Goal: Task Accomplishment & Management: Manage account settings

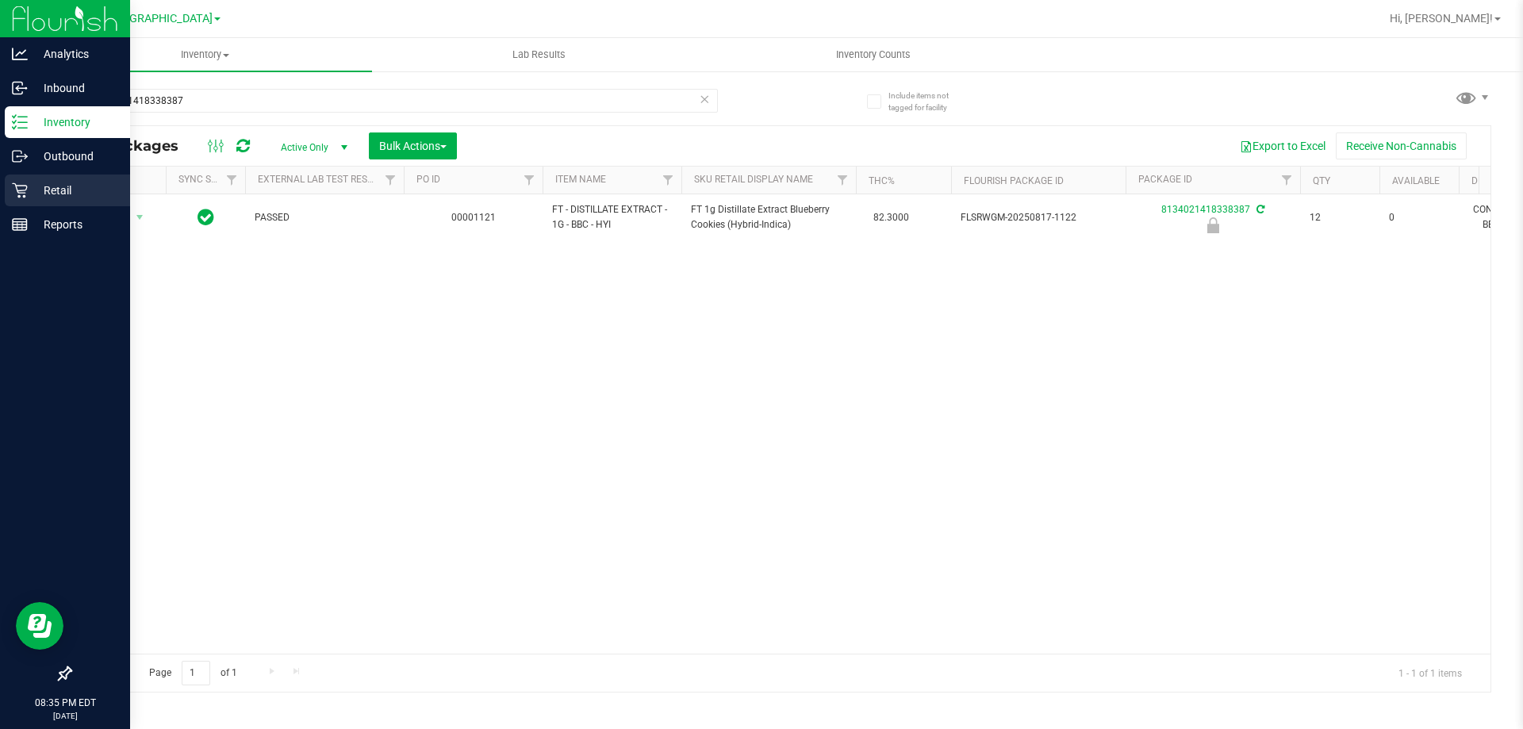
click at [48, 184] on p "Retail" at bounding box center [75, 190] width 95 height 19
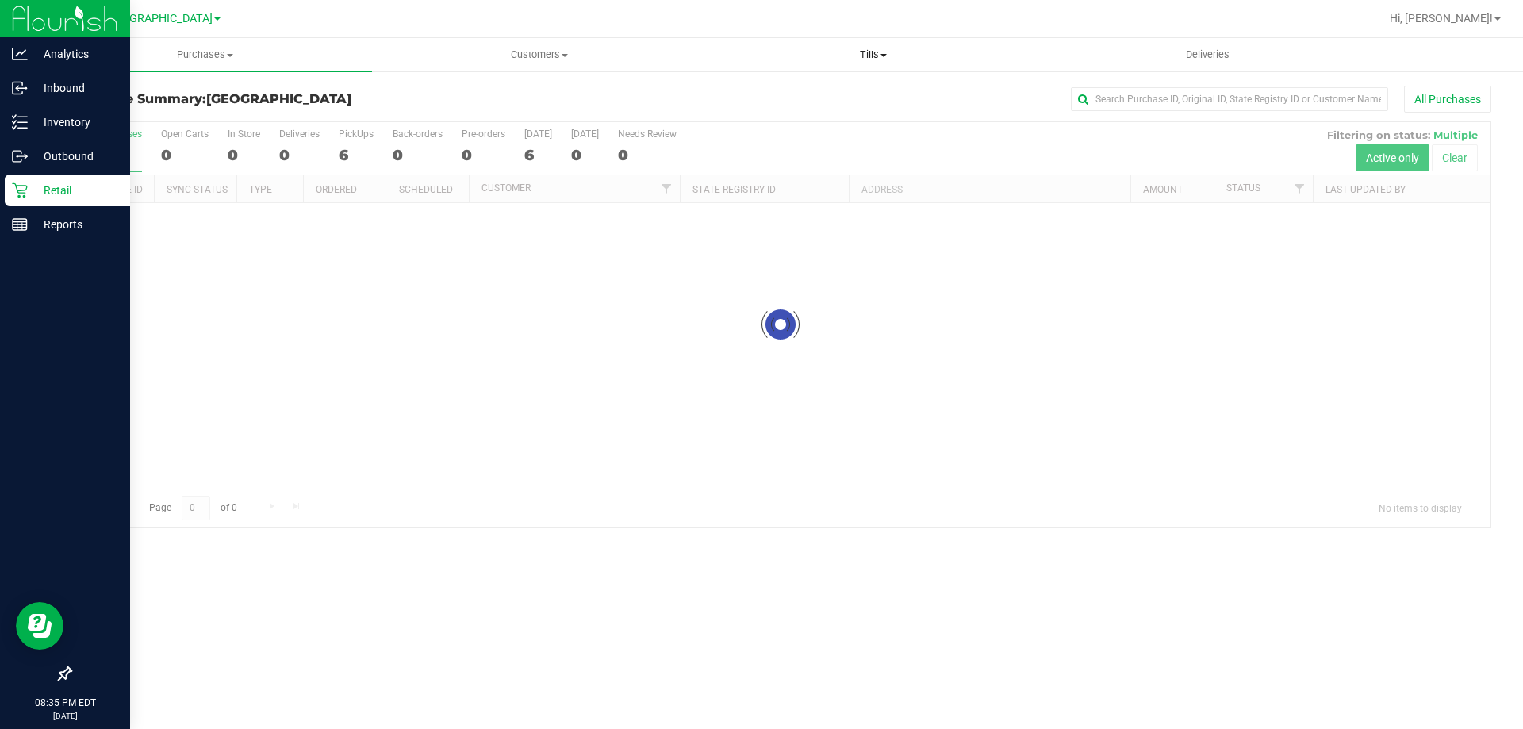
click at [882, 57] on span "Tills" at bounding box center [873, 55] width 332 height 14
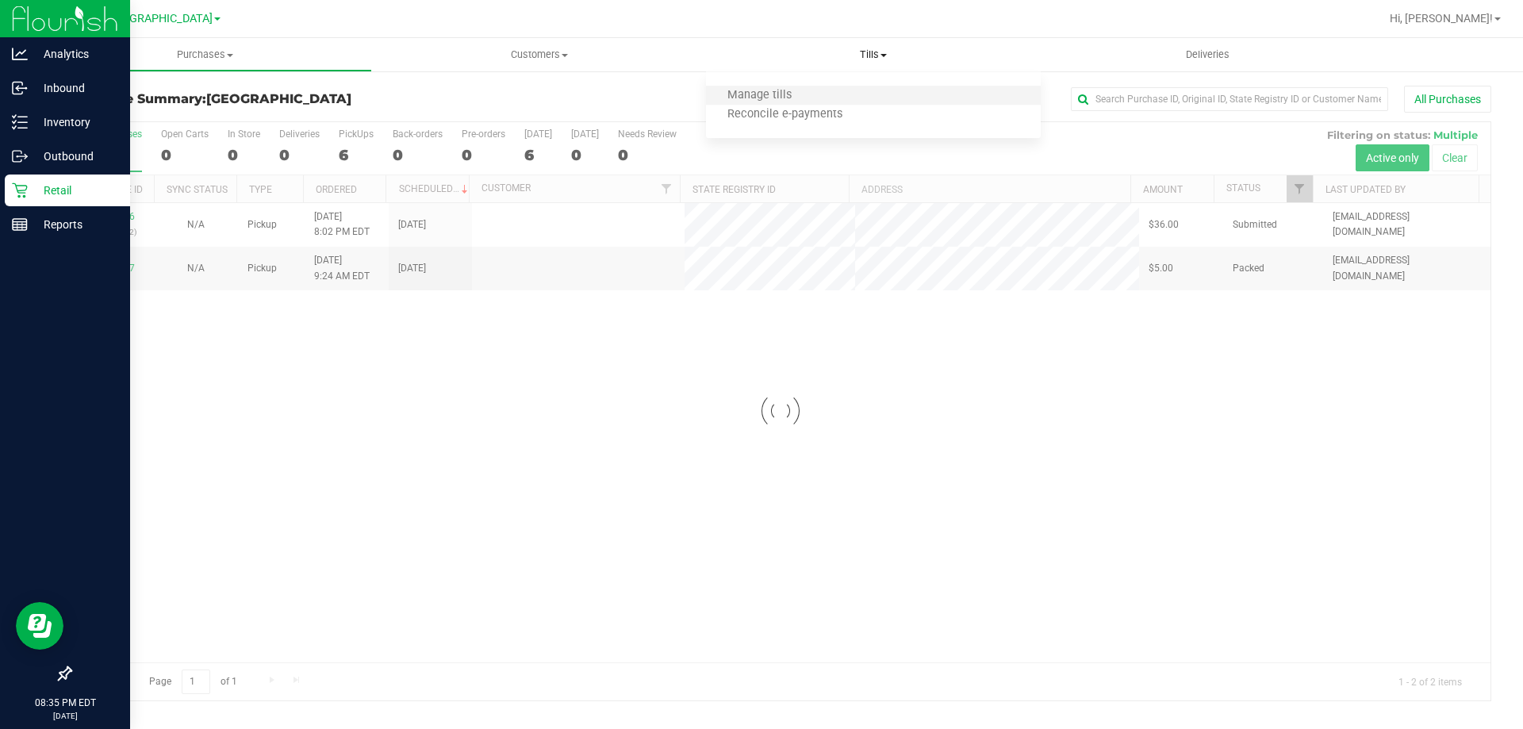
click at [857, 90] on li "Manage tills" at bounding box center [873, 95] width 334 height 19
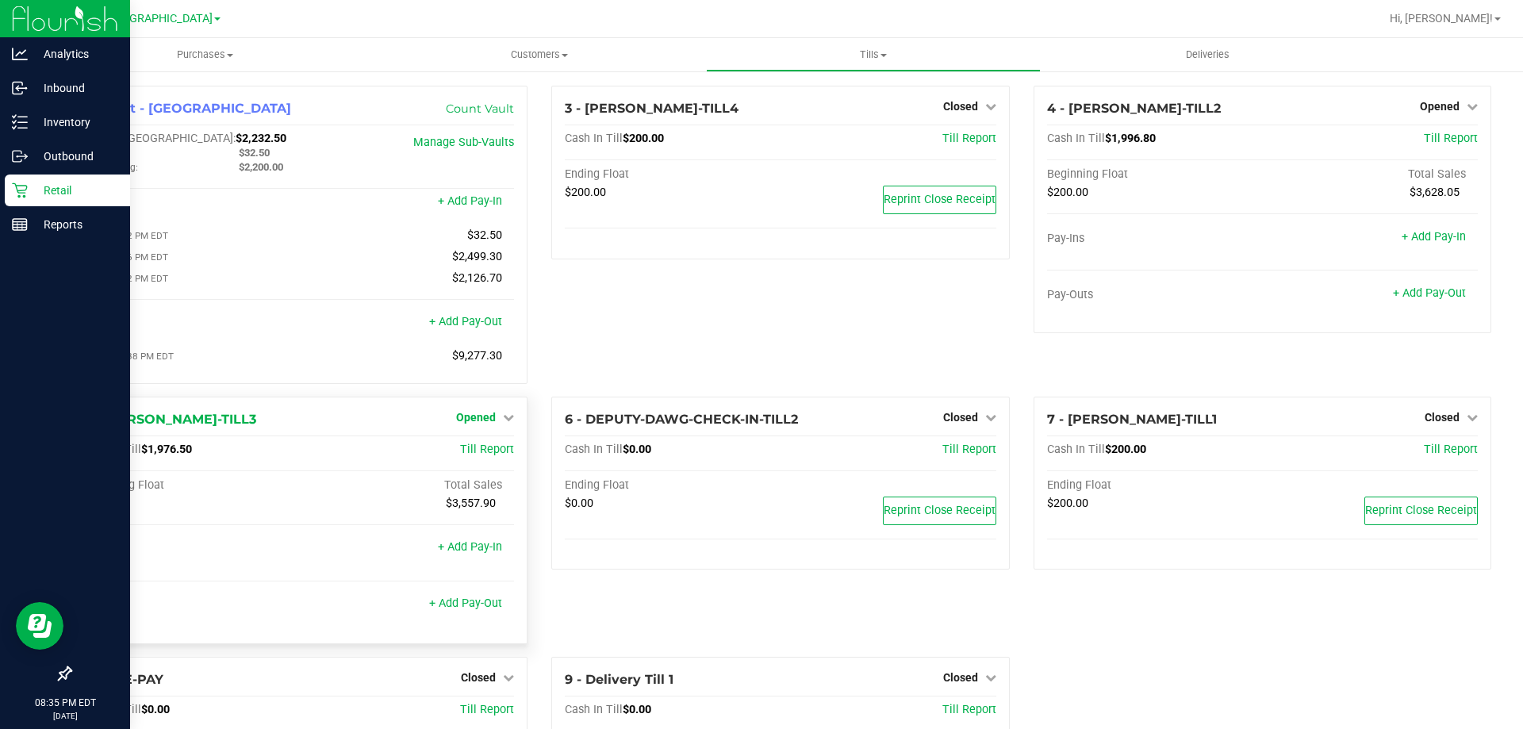
click at [503, 420] on icon at bounding box center [508, 417] width 11 height 11
click at [494, 449] on link "Close Till" at bounding box center [478, 449] width 43 height 13
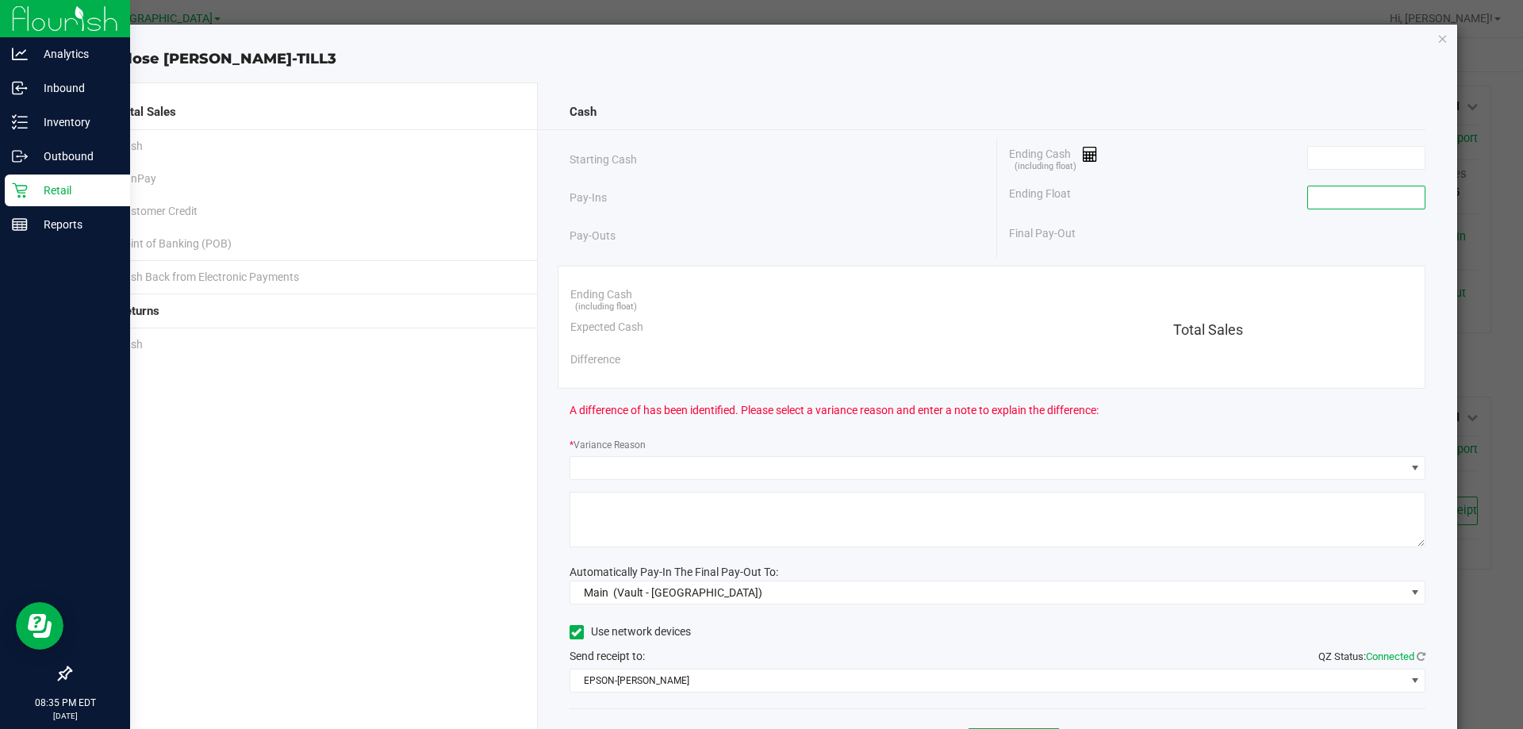
click at [1340, 205] on input at bounding box center [1366, 197] width 117 height 22
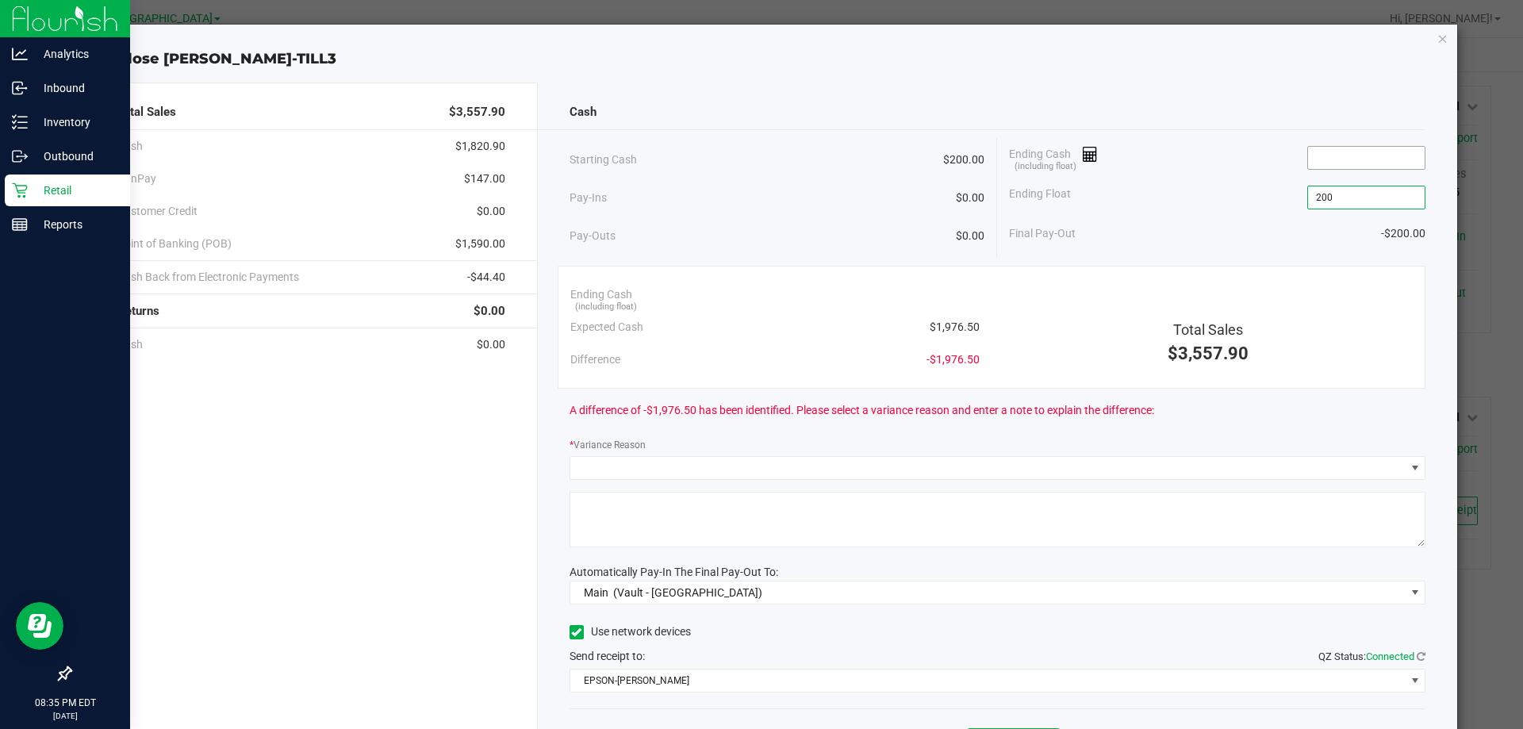
type input "$200.00"
click at [1356, 153] on input at bounding box center [1366, 158] width 117 height 22
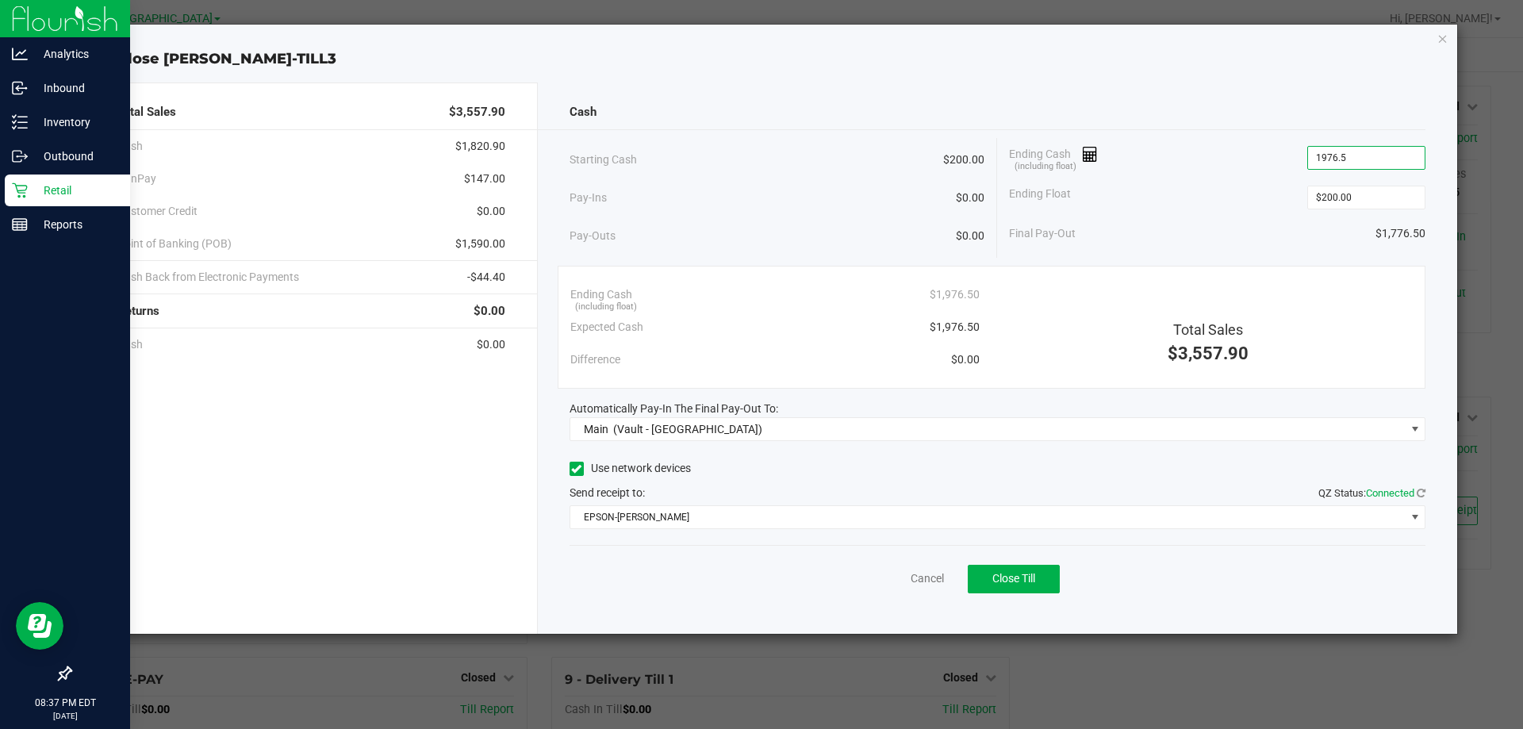
type input "$1,976.50"
click at [1250, 195] on div "Ending Float $200.00" at bounding box center [1217, 198] width 416 height 40
click at [1035, 573] on span "Close Till" at bounding box center [1013, 578] width 43 height 13
click at [1448, 41] on icon "button" at bounding box center [1442, 38] width 11 height 19
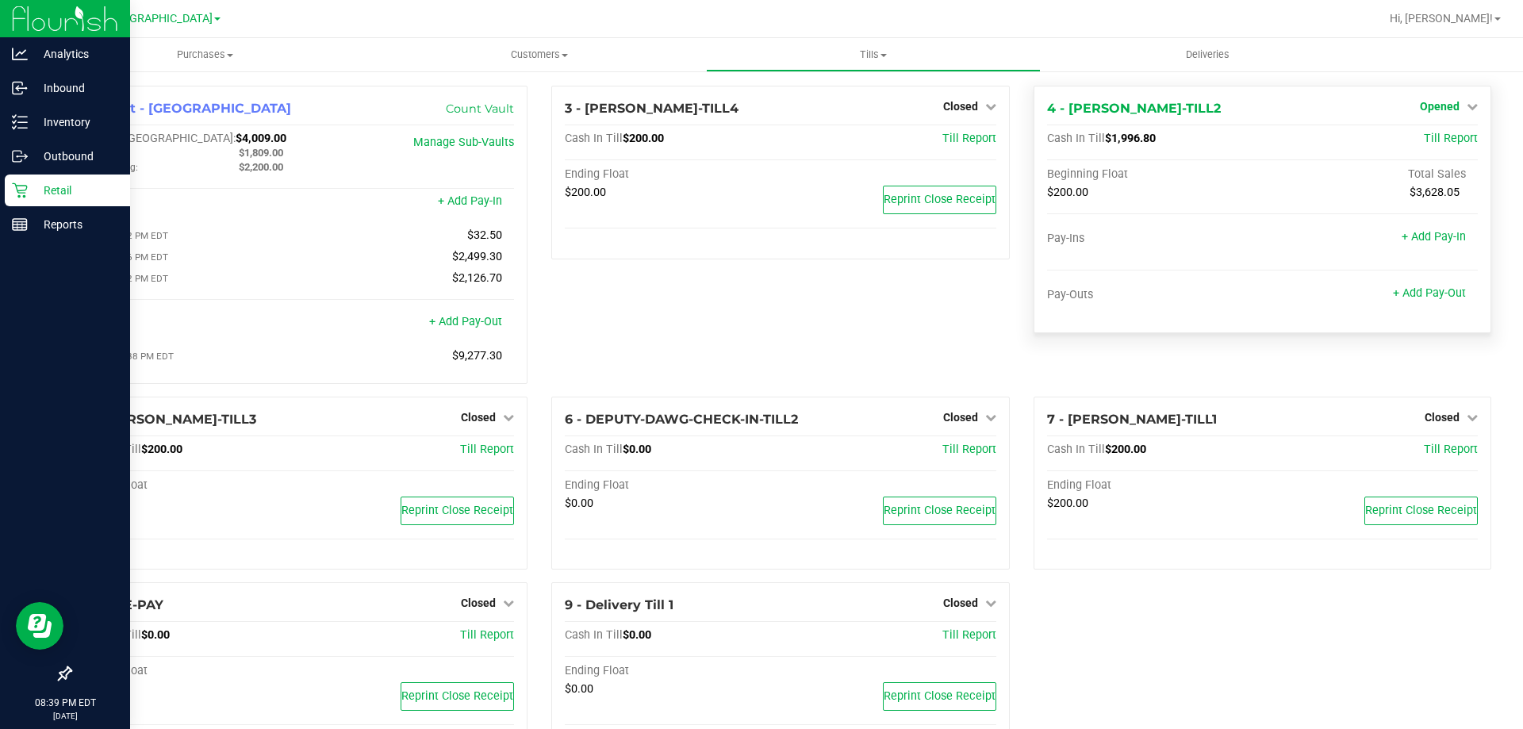
click at [1433, 109] on span "Opened" at bounding box center [1440, 106] width 40 height 13
click at [1436, 143] on link "Close Till" at bounding box center [1441, 139] width 43 height 13
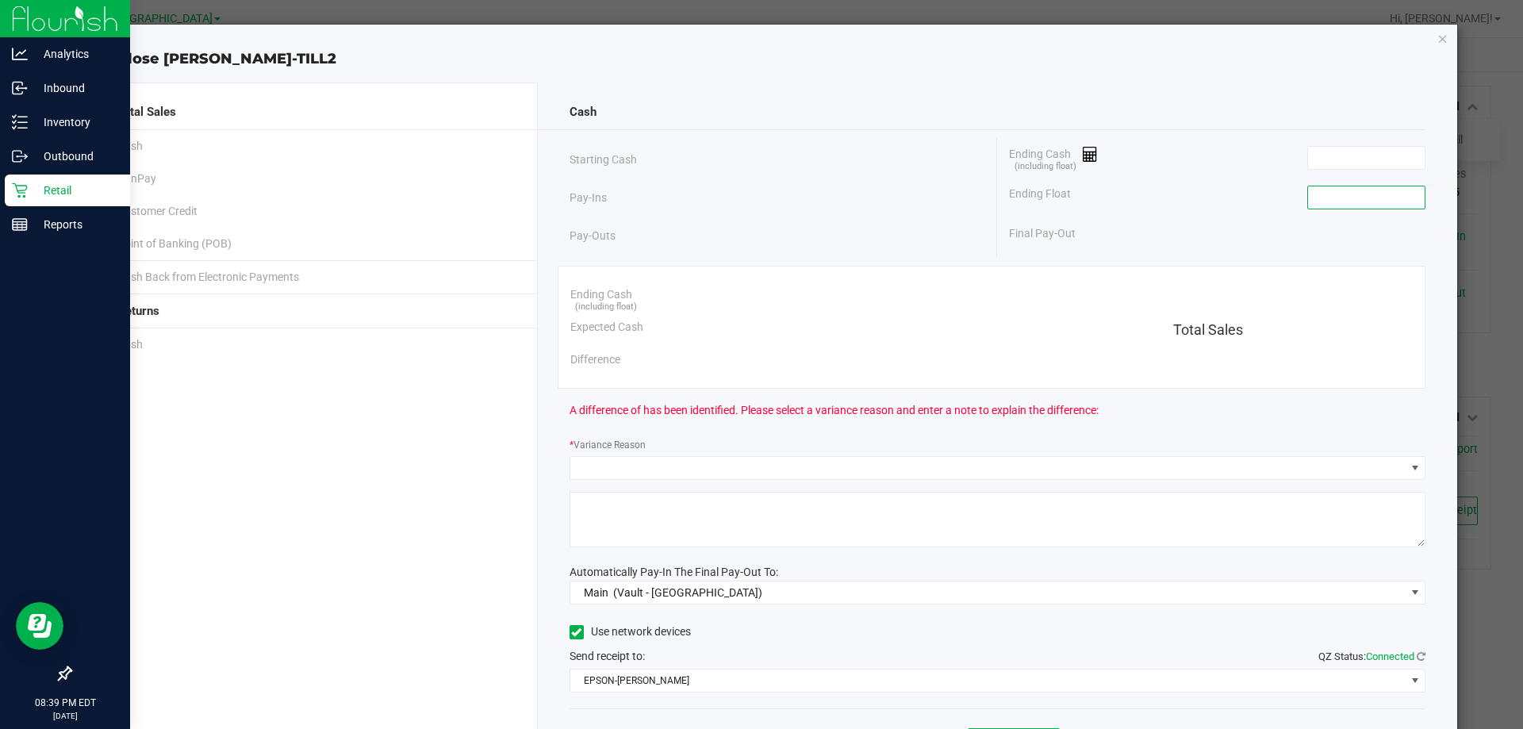
click at [1371, 188] on input at bounding box center [1366, 197] width 117 height 22
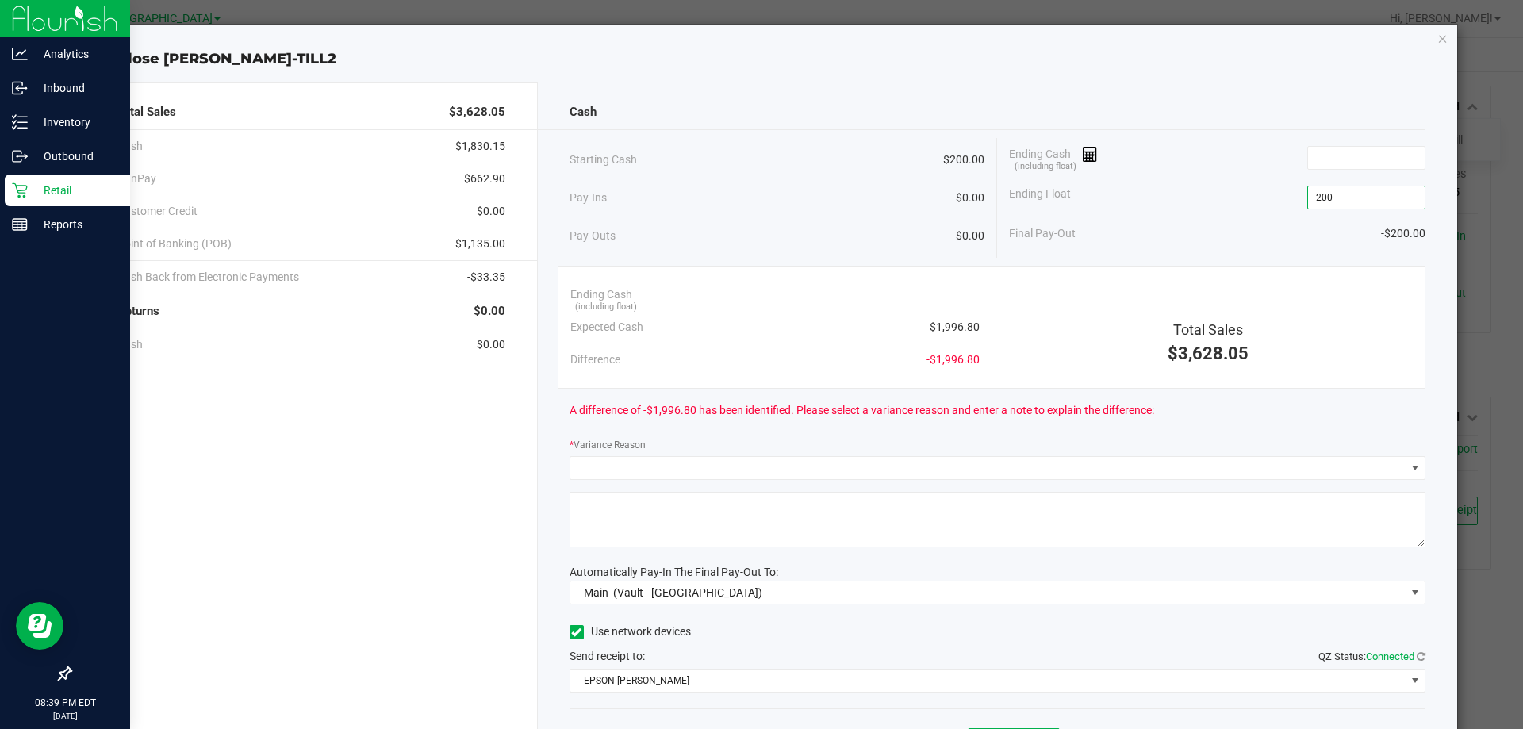
type input "$200.00"
click at [1245, 163] on div "Ending Cash (including float)" at bounding box center [1217, 158] width 416 height 40
click at [1363, 150] on input at bounding box center [1366, 158] width 117 height 22
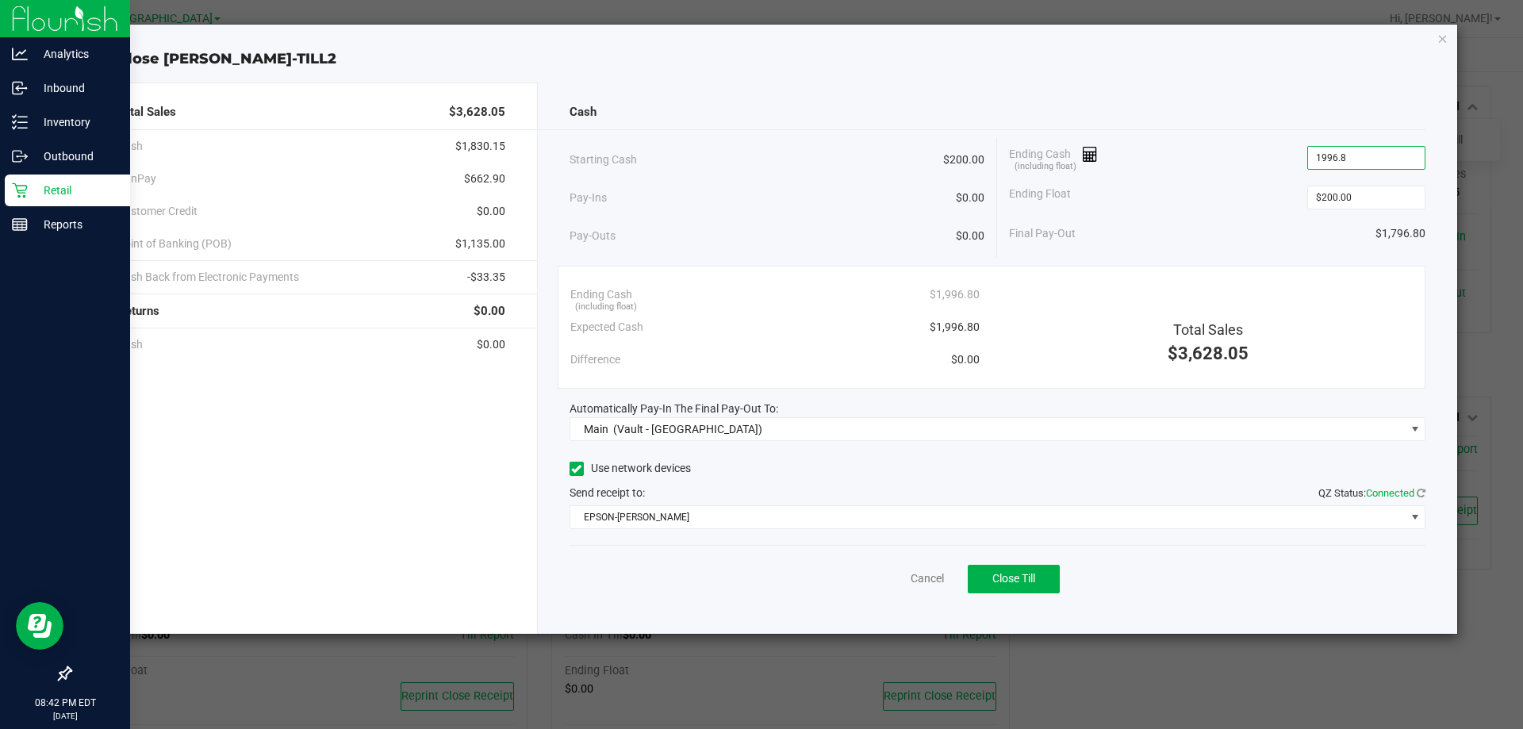
type input "$1,996.80"
click at [1273, 147] on div "Ending Cash (including float) $1,996.80" at bounding box center [1217, 158] width 416 height 40
click at [1016, 566] on button "Close Till" at bounding box center [1014, 579] width 92 height 29
click at [885, 577] on link "Dismiss" at bounding box center [892, 578] width 38 height 17
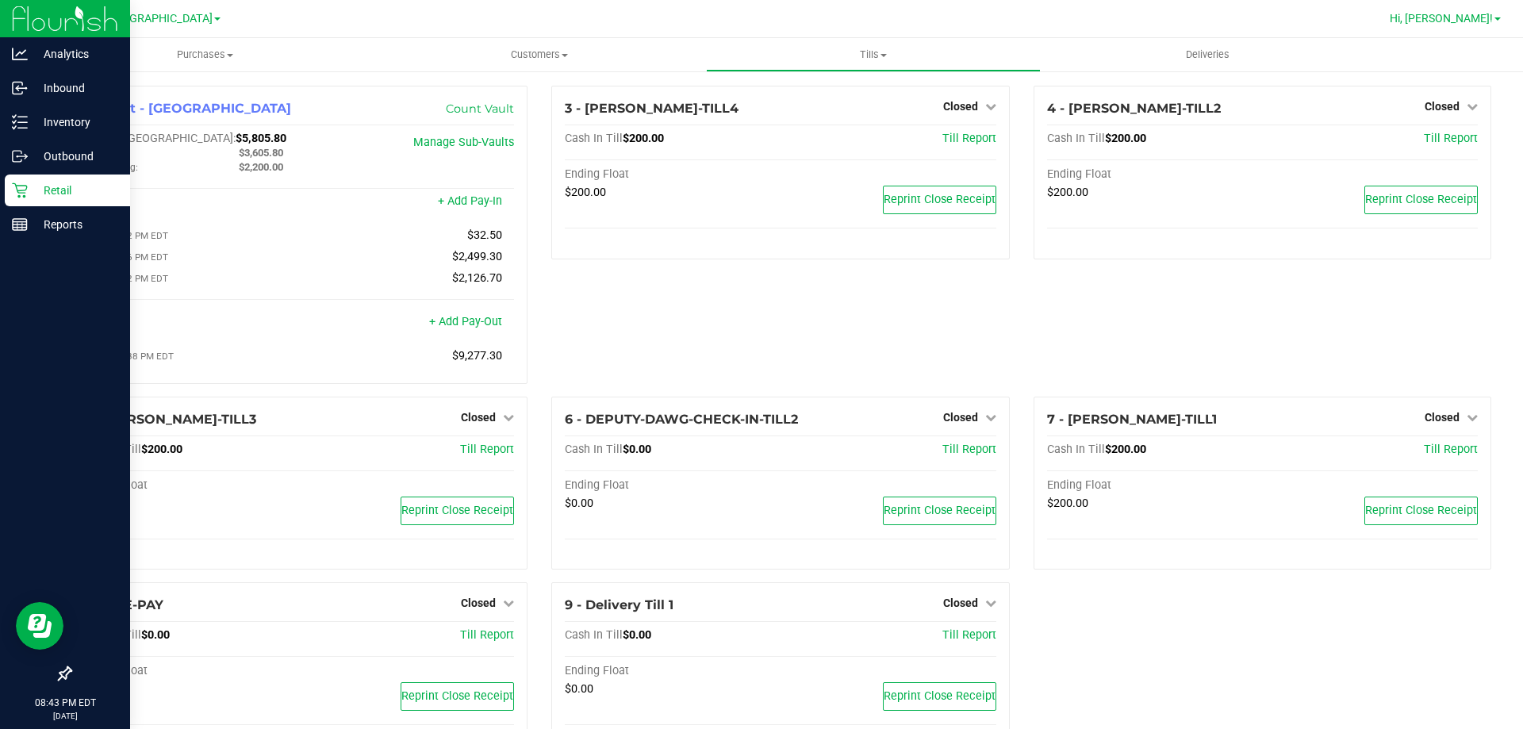
click at [1476, 21] on span "Hi, [PERSON_NAME]!" at bounding box center [1441, 18] width 103 height 13
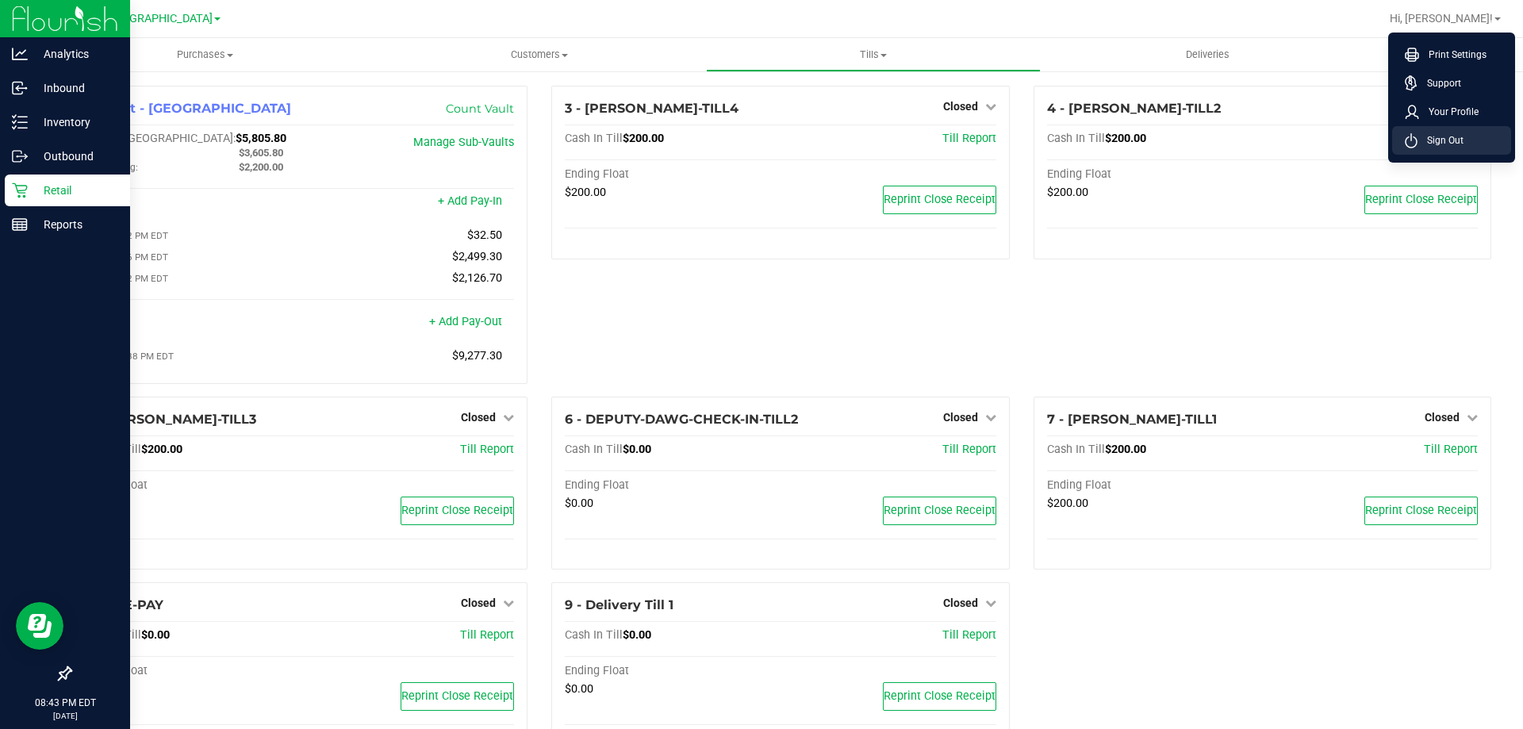
click at [1454, 150] on li "Sign Out" at bounding box center [1451, 140] width 119 height 29
